Goal: Task Accomplishment & Management: Complete application form

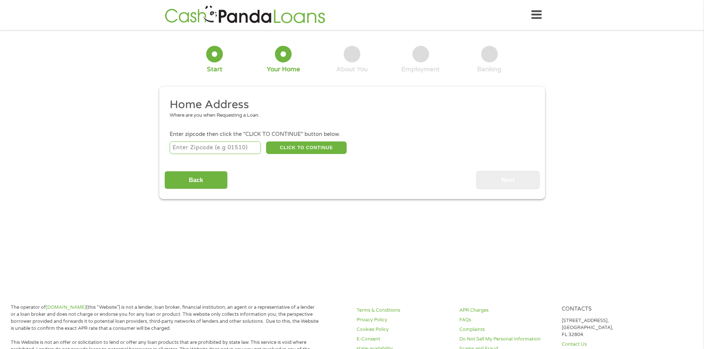
click at [220, 148] on input "number" at bounding box center [215, 148] width 91 height 13
type input "85310"
click at [302, 145] on button "CLICK TO CONTINUE" at bounding box center [306, 148] width 81 height 13
type input "85310"
type input "[GEOGRAPHIC_DATA]"
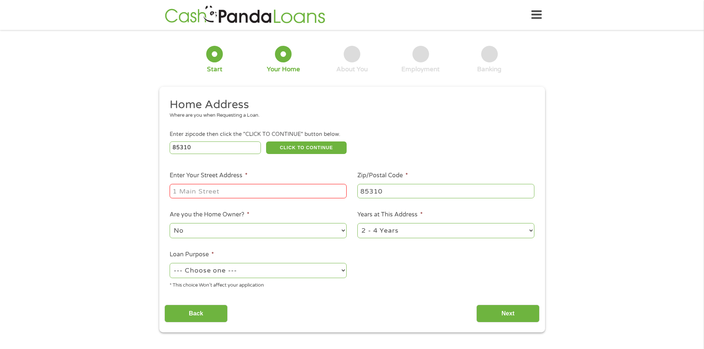
click at [256, 192] on input "Enter Your Street Address *" at bounding box center [258, 191] width 177 height 14
type input "[STREET_ADDRESS]"
click at [334, 268] on select "--- Choose one --- Pay Bills Debt Consolidation Home Improvement Major Purchase…" at bounding box center [258, 270] width 177 height 15
select select "shorttermcash"
click at [170, 263] on select "--- Choose one --- Pay Bills Debt Consolidation Home Improvement Major Purchase…" at bounding box center [258, 270] width 177 height 15
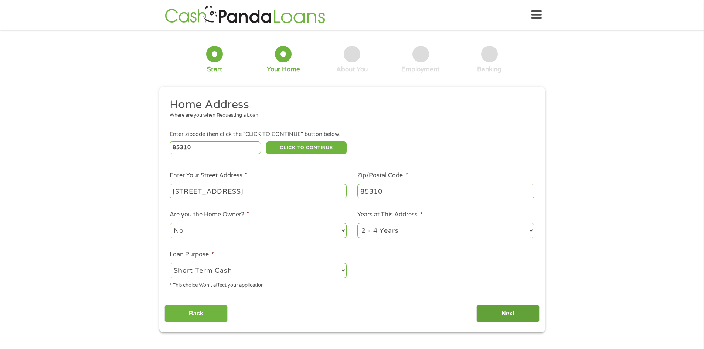
click at [538, 315] on input "Next" at bounding box center [507, 314] width 63 height 18
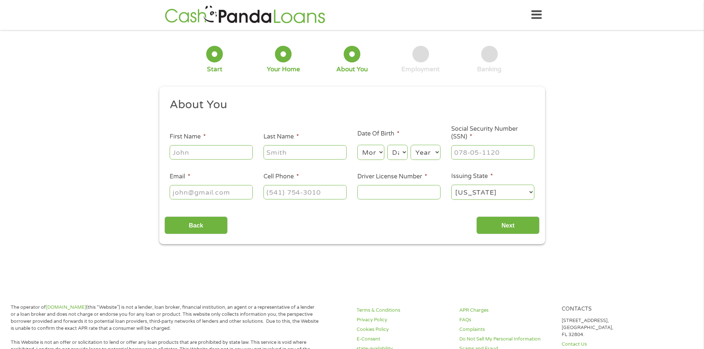
click at [236, 154] on input "First Name *" at bounding box center [211, 152] width 83 height 14
type input "[PERSON_NAME]"
type input "[EMAIL_ADDRESS][DOMAIN_NAME]"
type input "[PHONE_NUMBER]"
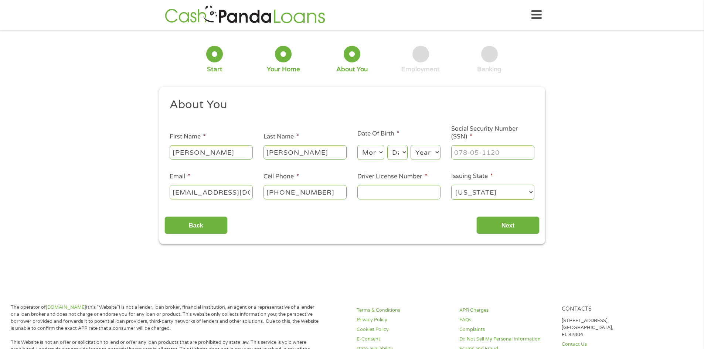
click at [376, 153] on select "Month 1 2 3 4 5 6 7 8 9 10 11 12" at bounding box center [370, 152] width 27 height 15
select select "9"
click at [357, 145] on select "Month 1 2 3 4 5 6 7 8 9 10 11 12" at bounding box center [370, 152] width 27 height 15
click at [400, 149] on select "Day 1 2 3 4 5 6 7 8 9 10 11 12 13 14 15 16 17 18 19 20 21 22 23 24 25 26 27 28 …" at bounding box center [397, 152] width 20 height 15
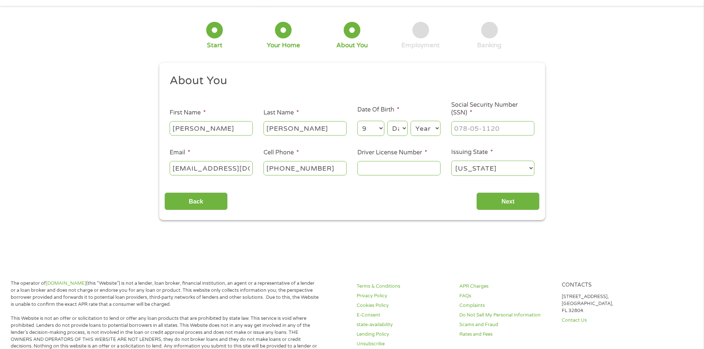
scroll to position [37, 0]
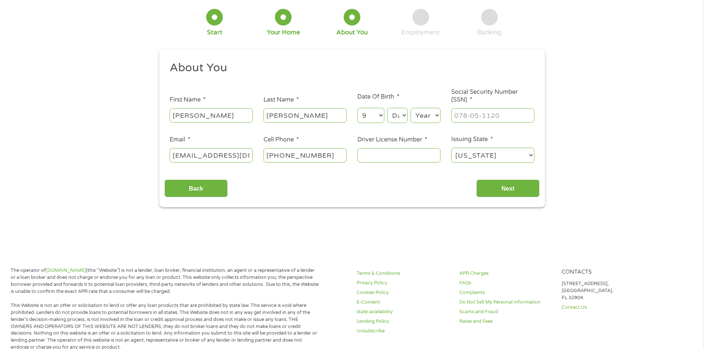
click at [400, 116] on select "Day 1 2 3 4 5 6 7 8 9 10 11 12 13 14 15 16 17 18 19 20 21 22 23 24 25 26 27 28 …" at bounding box center [397, 115] width 20 height 15
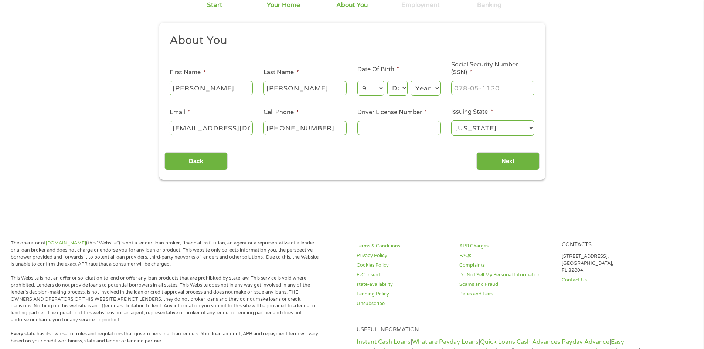
scroll to position [74, 0]
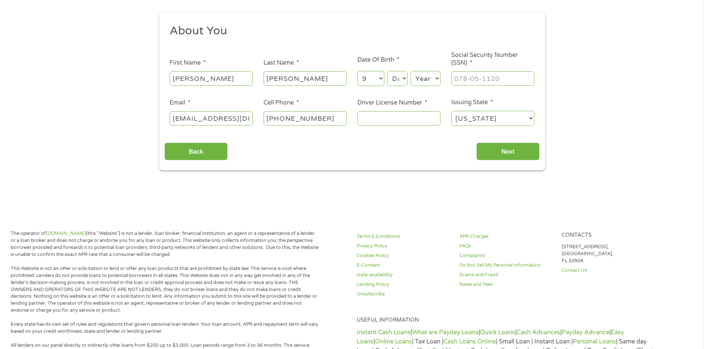
click at [404, 84] on select "Day 1 2 3 4 5 6 7 8 9 10 11 12 13 14 15 16 17 18 19 20 21 22 23 24 25 26 27 28 …" at bounding box center [397, 78] width 20 height 15
select select "27"
click at [387, 71] on select "Day 1 2 3 4 5 6 7 8 9 10 11 12 13 14 15 16 17 18 19 20 21 22 23 24 25 26 27 28 …" at bounding box center [397, 78] width 20 height 15
click at [426, 75] on select "Year [DATE] 2006 2005 2004 2003 2002 2001 2000 1999 1998 1997 1996 1995 1994 19…" at bounding box center [426, 78] width 30 height 15
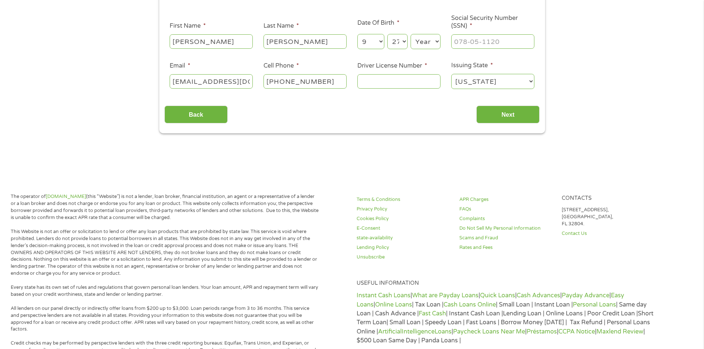
click at [431, 39] on select "Year [DATE] 2006 2005 2004 2003 2002 2001 2000 1999 1998 1997 1996 1995 1994 19…" at bounding box center [426, 41] width 30 height 15
select select "1987"
click at [411, 34] on select "Year [DATE] 2006 2005 2004 2003 2002 2001 2000 1999 1998 1997 1996 1995 1994 19…" at bounding box center [426, 41] width 30 height 15
click at [476, 43] on input "___-__-____" at bounding box center [492, 41] width 83 height 14
type input "614-12-2556"
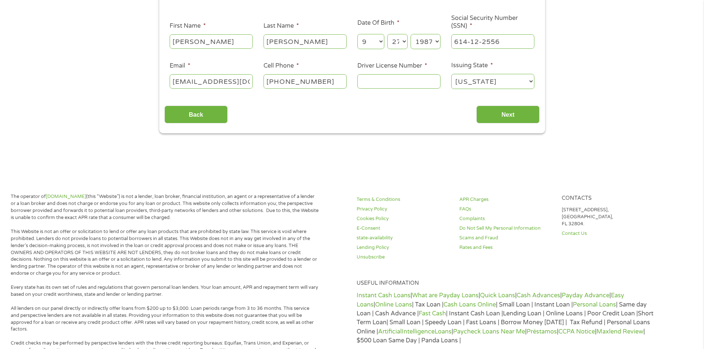
click at [390, 84] on input "Driver License Number *" at bounding box center [398, 81] width 83 height 14
type input "d06174495"
click at [481, 104] on div "Back Next" at bounding box center [351, 111] width 375 height 23
click at [487, 114] on input "Next" at bounding box center [507, 115] width 63 height 18
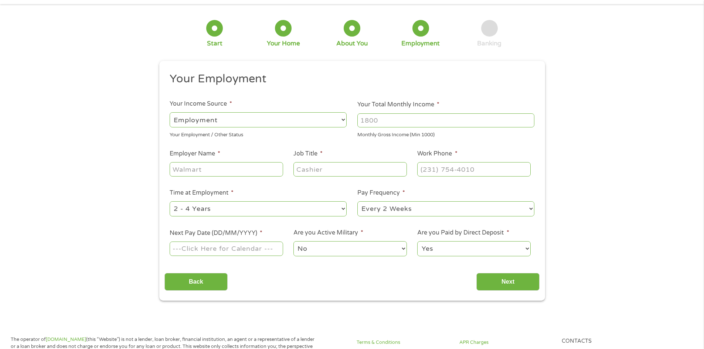
scroll to position [0, 0]
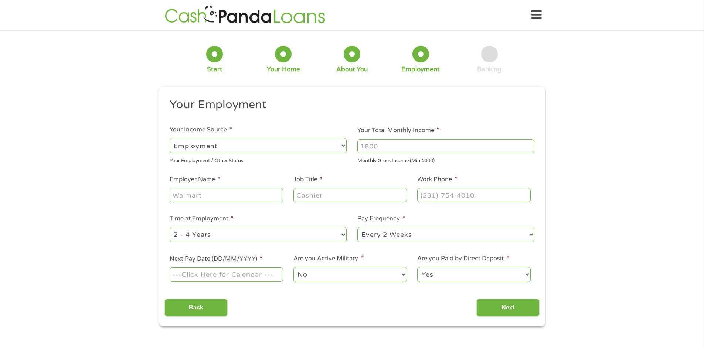
click at [430, 149] on input "Your Total Monthly Income *" at bounding box center [445, 146] width 177 height 14
type input "3600"
type input "b"
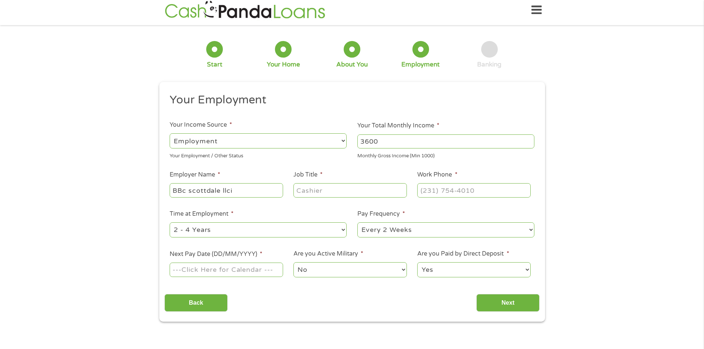
scroll to position [37, 0]
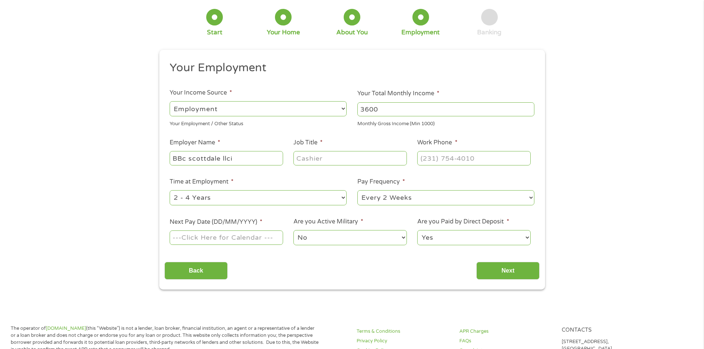
drag, startPoint x: 204, startPoint y: 191, endPoint x: 194, endPoint y: 157, distance: 34.9
drag, startPoint x: 235, startPoint y: 159, endPoint x: 279, endPoint y: 158, distance: 43.6
click at [279, 158] on input "BBC Scottsdale llci" at bounding box center [226, 158] width 113 height 14
type input "BBC Scottsdale llc"
click at [312, 153] on input "Job Title *" at bounding box center [349, 158] width 113 height 14
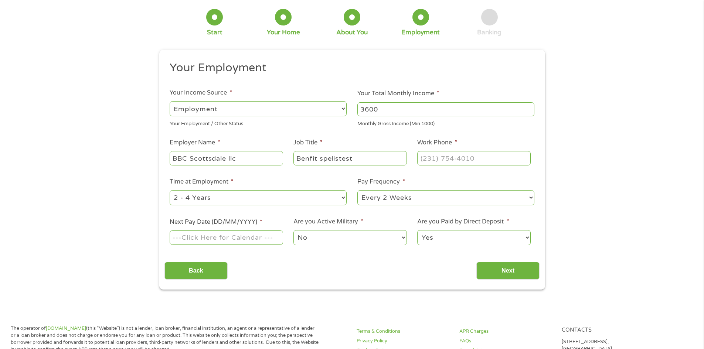
drag, startPoint x: 344, startPoint y: 156, endPoint x: 312, endPoint y: 157, distance: 32.2
drag, startPoint x: 347, startPoint y: 163, endPoint x: 400, endPoint y: 155, distance: 53.4
click at [400, 155] on input "Benefit spelistest" at bounding box center [349, 158] width 113 height 14
type input "Benefit specialist"
click at [446, 162] on input "(___) ___-____" at bounding box center [473, 158] width 113 height 14
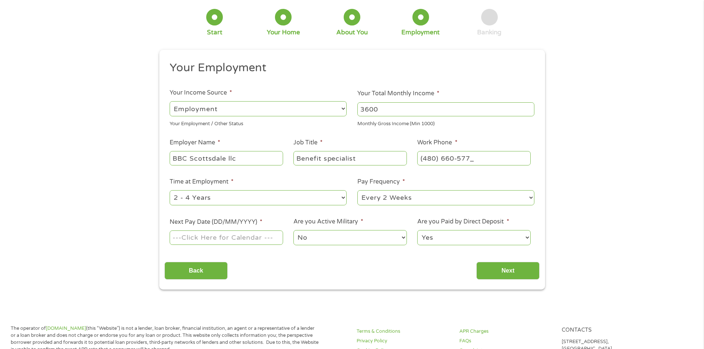
type input "[PHONE_NUMBER]"
click at [414, 217] on li "Are you Paid by Direct Deposit * Yes No" at bounding box center [474, 231] width 124 height 29
click at [502, 271] on input "Next" at bounding box center [507, 271] width 63 height 18
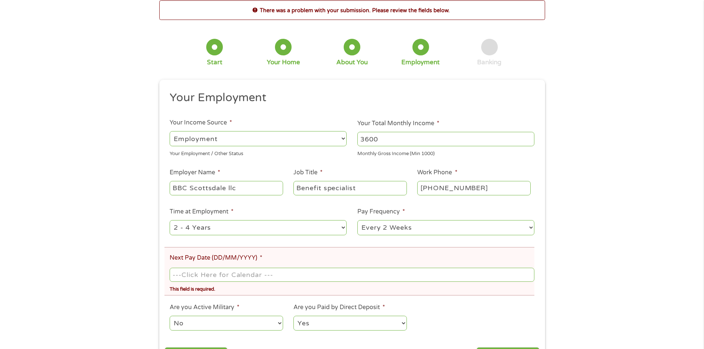
scroll to position [74, 0]
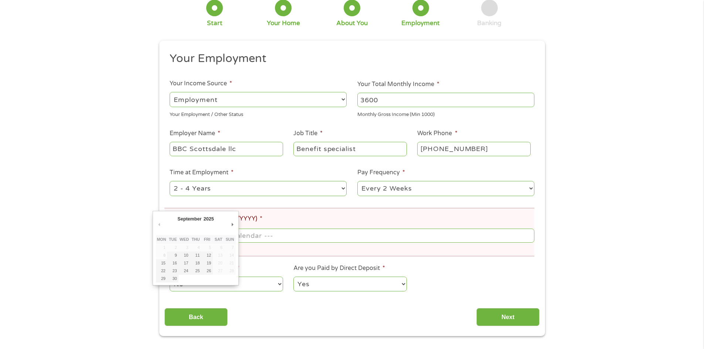
click at [265, 235] on input "Next Pay Date (DD/MM/YYYY) *" at bounding box center [352, 236] width 364 height 14
type input "[DATE]"
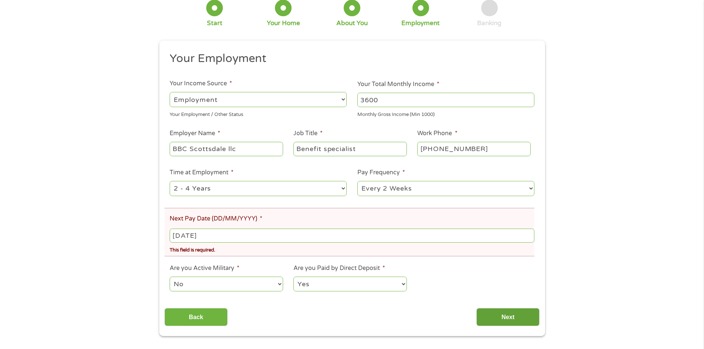
click at [508, 312] on input "Next" at bounding box center [507, 317] width 63 height 18
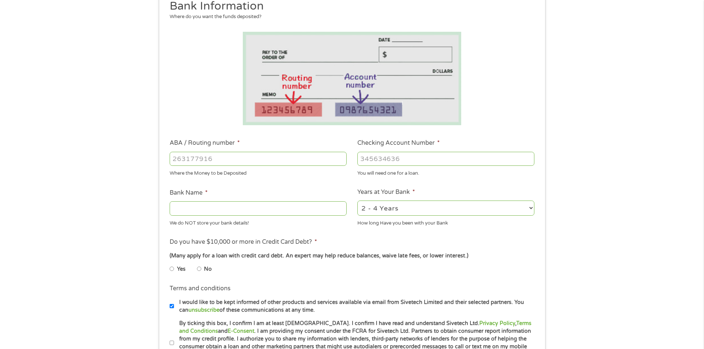
scroll to position [148, 0]
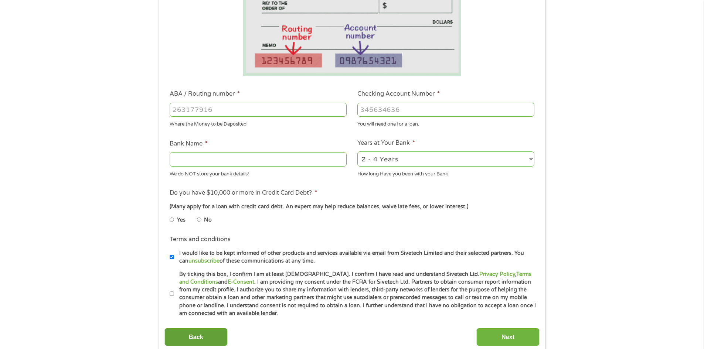
click at [203, 339] on input "Back" at bounding box center [195, 337] width 63 height 18
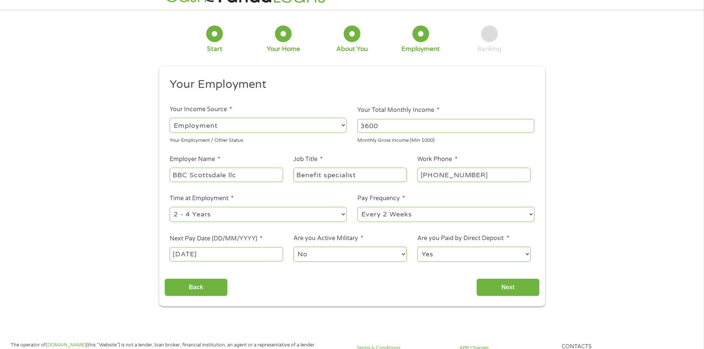
scroll to position [0, 0]
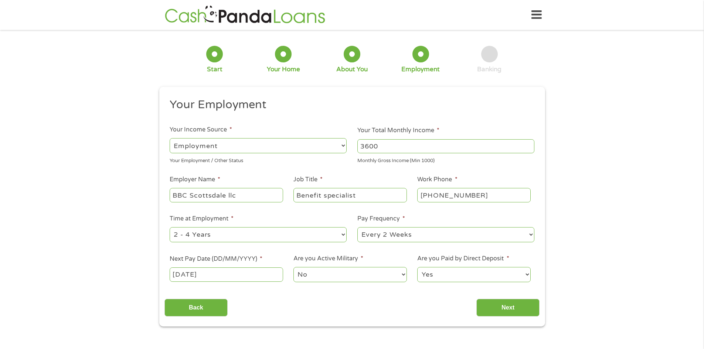
click at [215, 274] on input "[DATE]" at bounding box center [226, 275] width 113 height 14
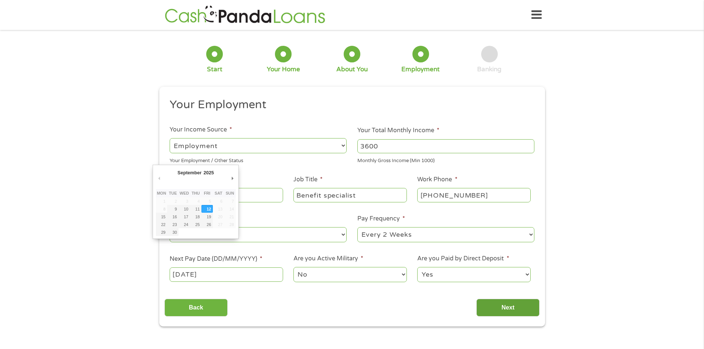
click at [512, 305] on input "Next" at bounding box center [507, 308] width 63 height 18
click at [511, 305] on input "Next" at bounding box center [507, 308] width 63 height 18
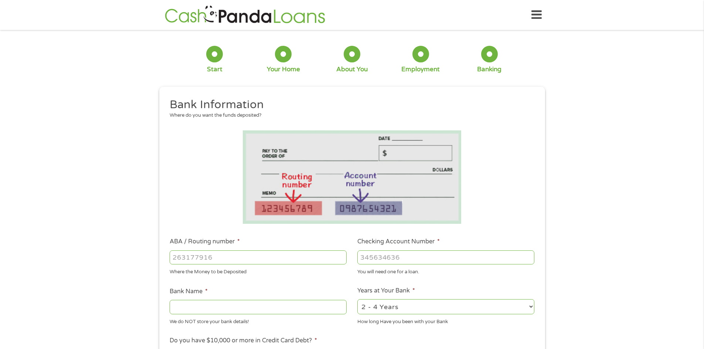
scroll to position [3, 3]
click at [219, 257] on input "ABA / Routing number *" at bounding box center [258, 258] width 177 height 14
type input "604283929"
click at [408, 262] on input "Checking Account Number *" at bounding box center [445, 258] width 177 height 14
type input "1119016271"
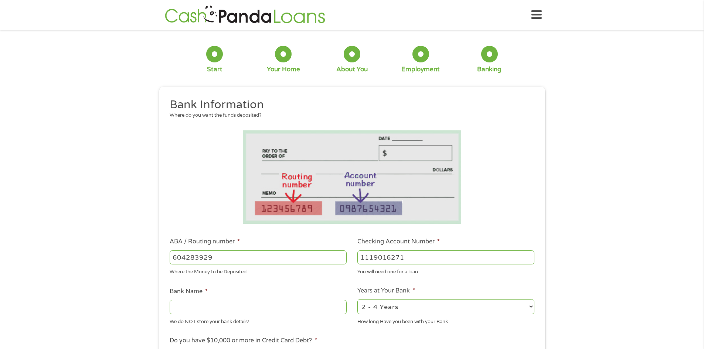
click at [334, 310] on input "Bank Name *" at bounding box center [258, 307] width 177 height 14
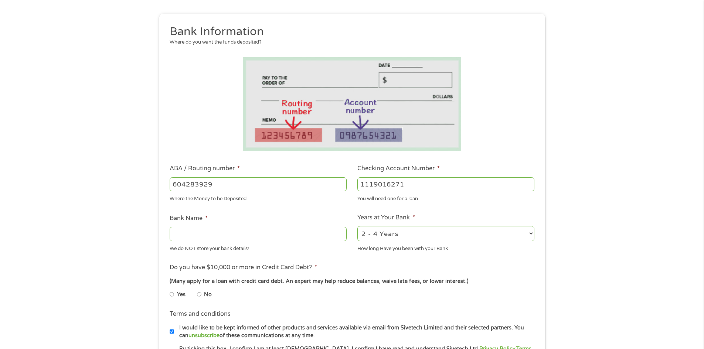
scroll to position [74, 0]
click at [298, 218] on li "Bank Name * We do NOT store your bank details!" at bounding box center [258, 232] width 188 height 38
click at [320, 234] on input "Bank Name *" at bounding box center [258, 233] width 177 height 14
type input "f"
type input "first bank of taxes"
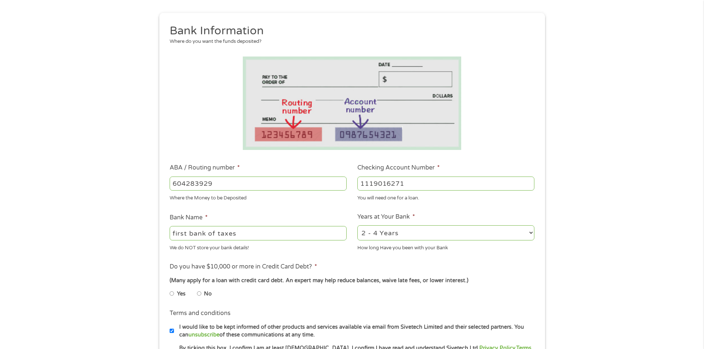
click at [200, 295] on input "No" at bounding box center [199, 294] width 4 height 12
radio input "true"
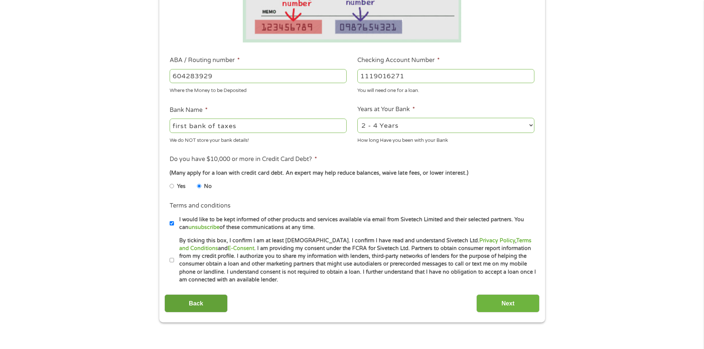
scroll to position [185, 0]
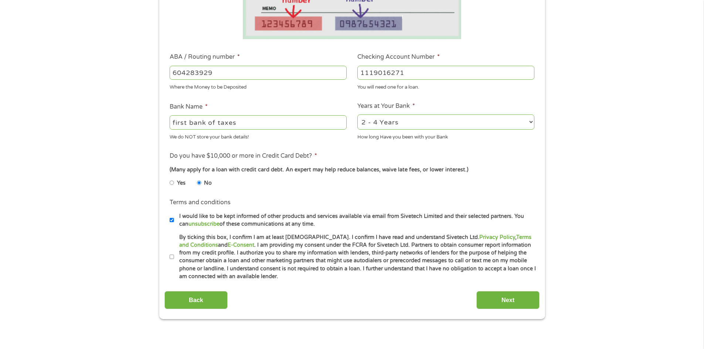
click at [176, 257] on label "By ticking this box, I confirm I am at least [DEMOGRAPHIC_DATA]. I confirm I ha…" at bounding box center [355, 257] width 363 height 47
click at [174, 257] on input "By ticking this box, I confirm I am at least [DEMOGRAPHIC_DATA]. I confirm I ha…" at bounding box center [172, 257] width 4 height 12
checkbox input "true"
click at [504, 302] on input "Next" at bounding box center [507, 300] width 63 height 18
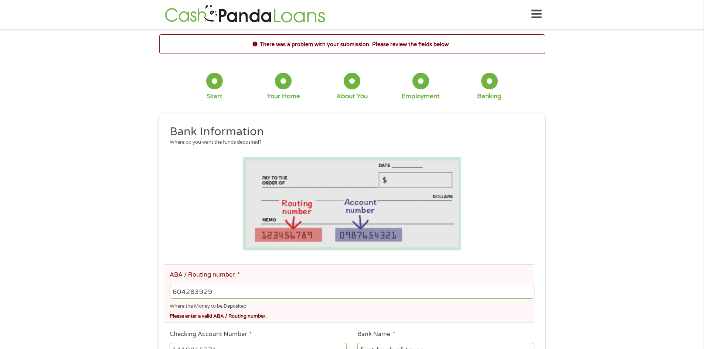
scroll to position [0, 0]
click at [488, 287] on input "604283929" at bounding box center [352, 293] width 364 height 14
type input "6"
type input "111906271"
type input "FIRST NATIONAL BANK [US_STATE]"
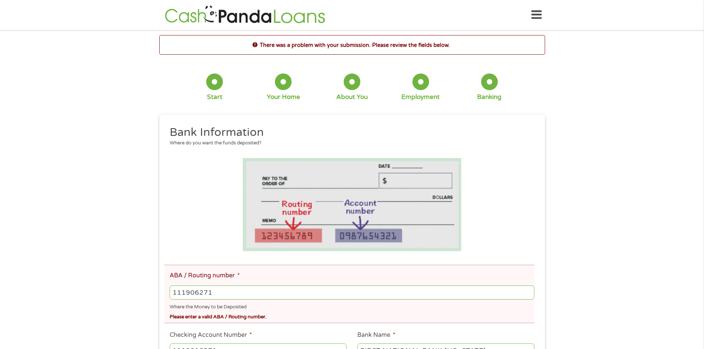
type input "111906271"
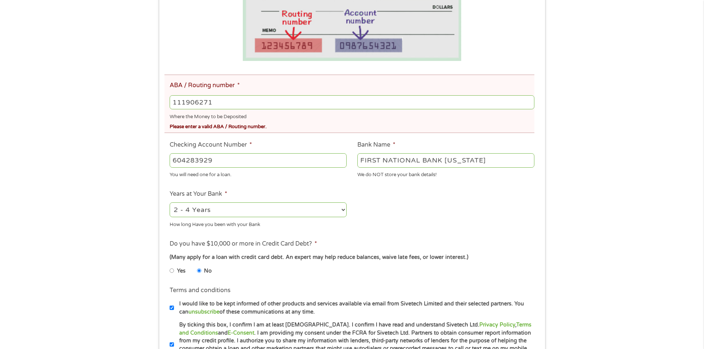
scroll to position [301, 0]
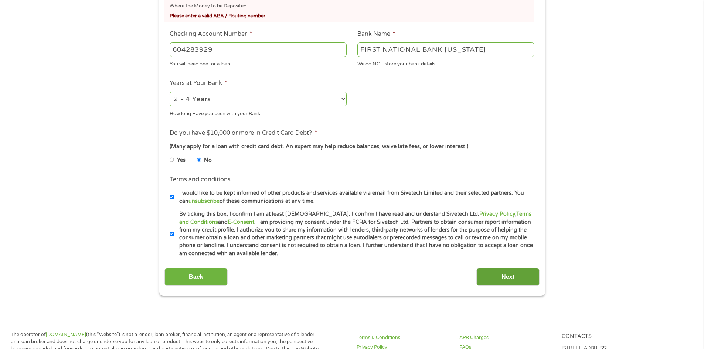
type input "604283929"
click at [535, 272] on input "Next" at bounding box center [507, 277] width 63 height 18
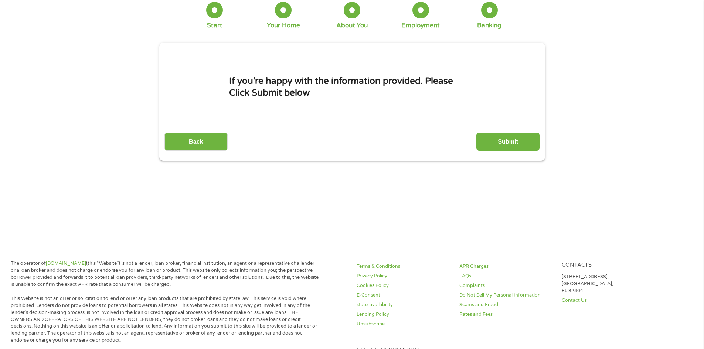
scroll to position [0, 0]
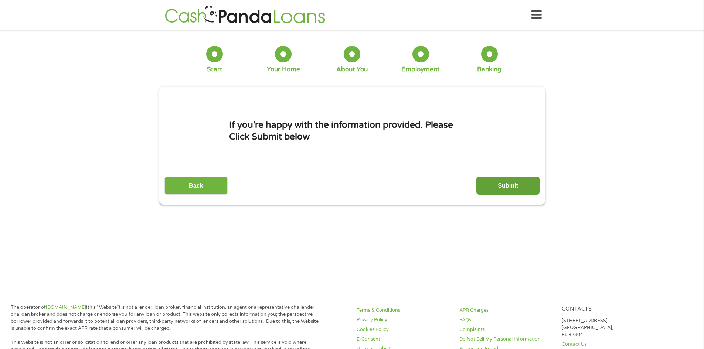
click at [506, 186] on input "Submit" at bounding box center [507, 186] width 63 height 18
